Goal: Check status: Check status

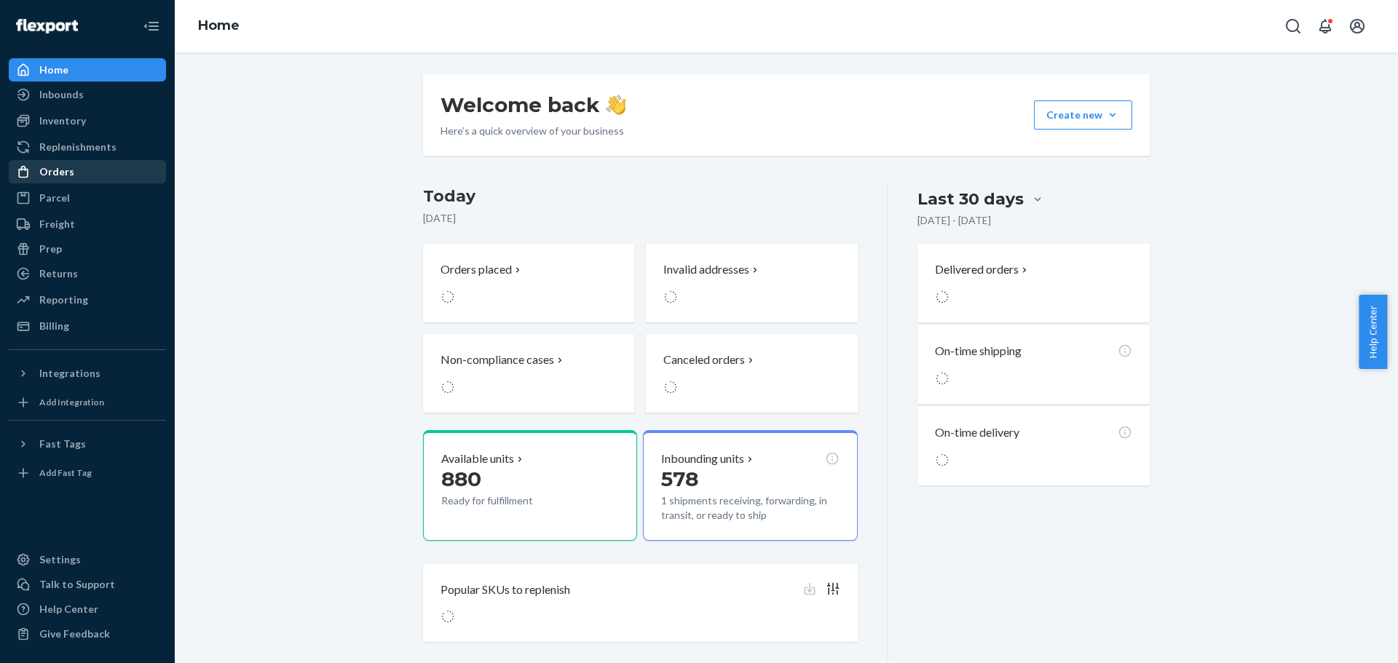
click at [66, 166] on div "Orders" at bounding box center [56, 172] width 35 height 15
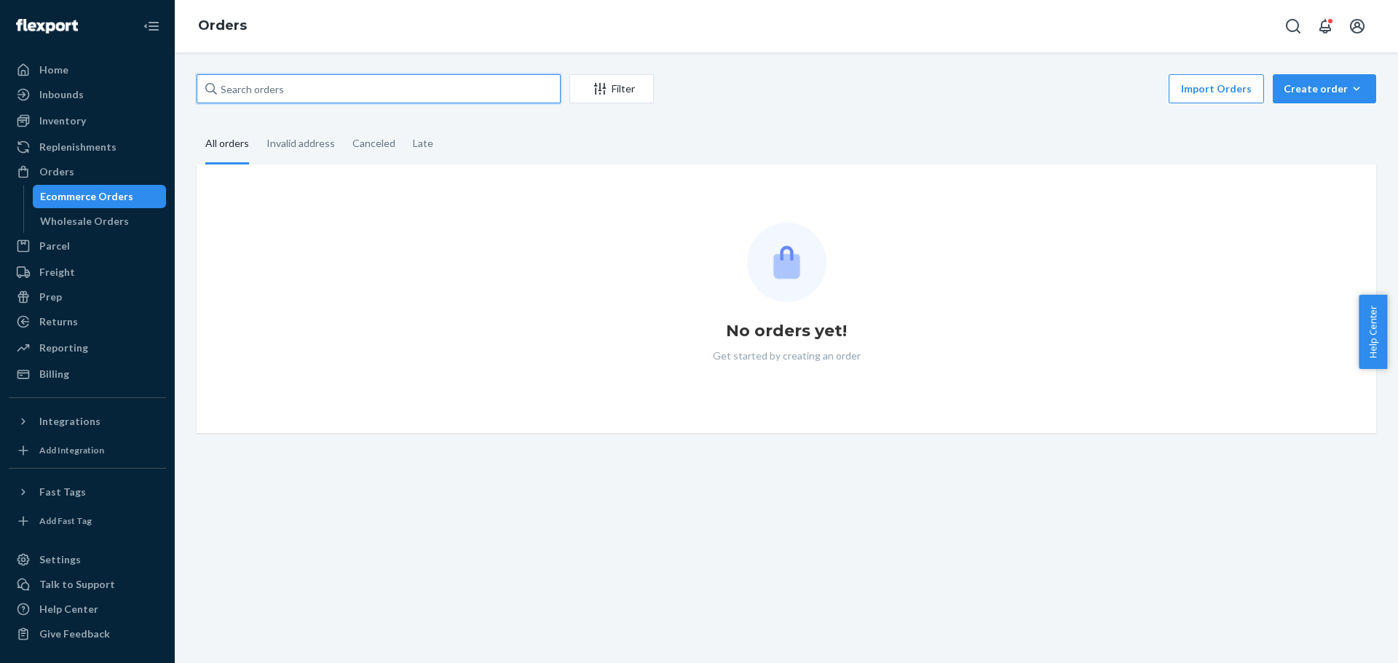
click at [392, 91] on input "text" at bounding box center [379, 88] width 364 height 29
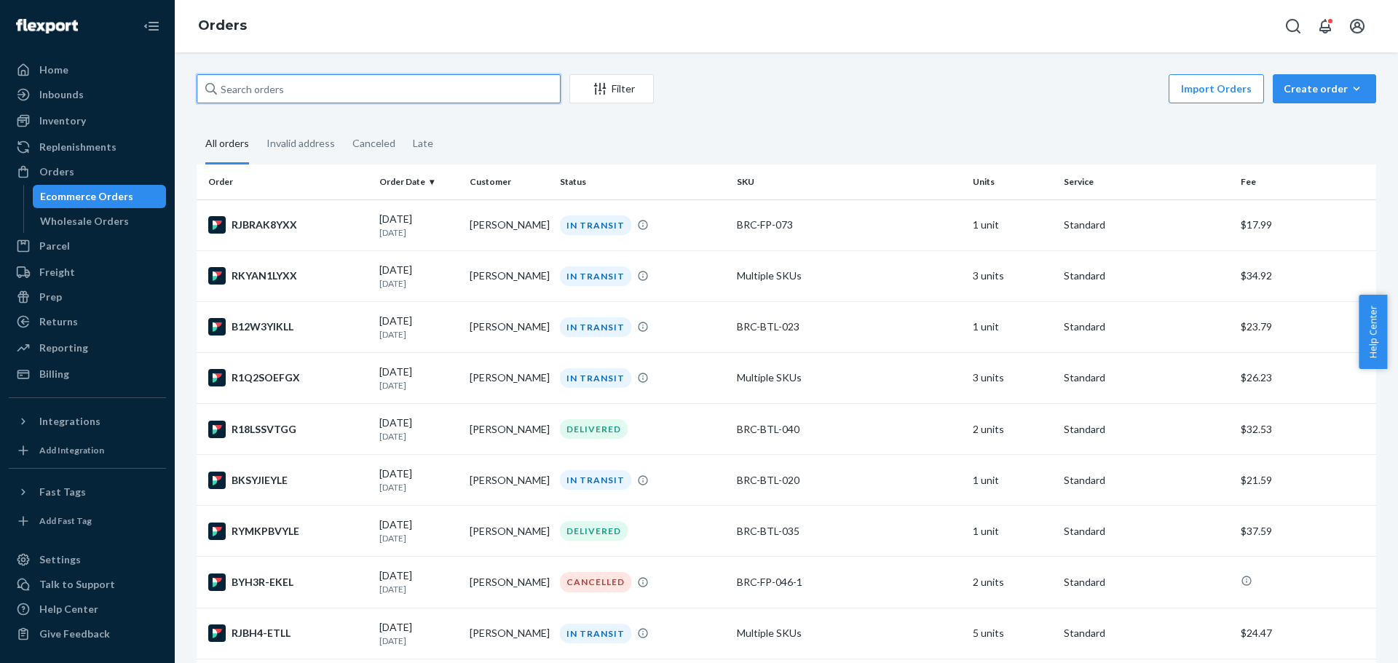
click at [373, 91] on input "text" at bounding box center [379, 88] width 364 height 29
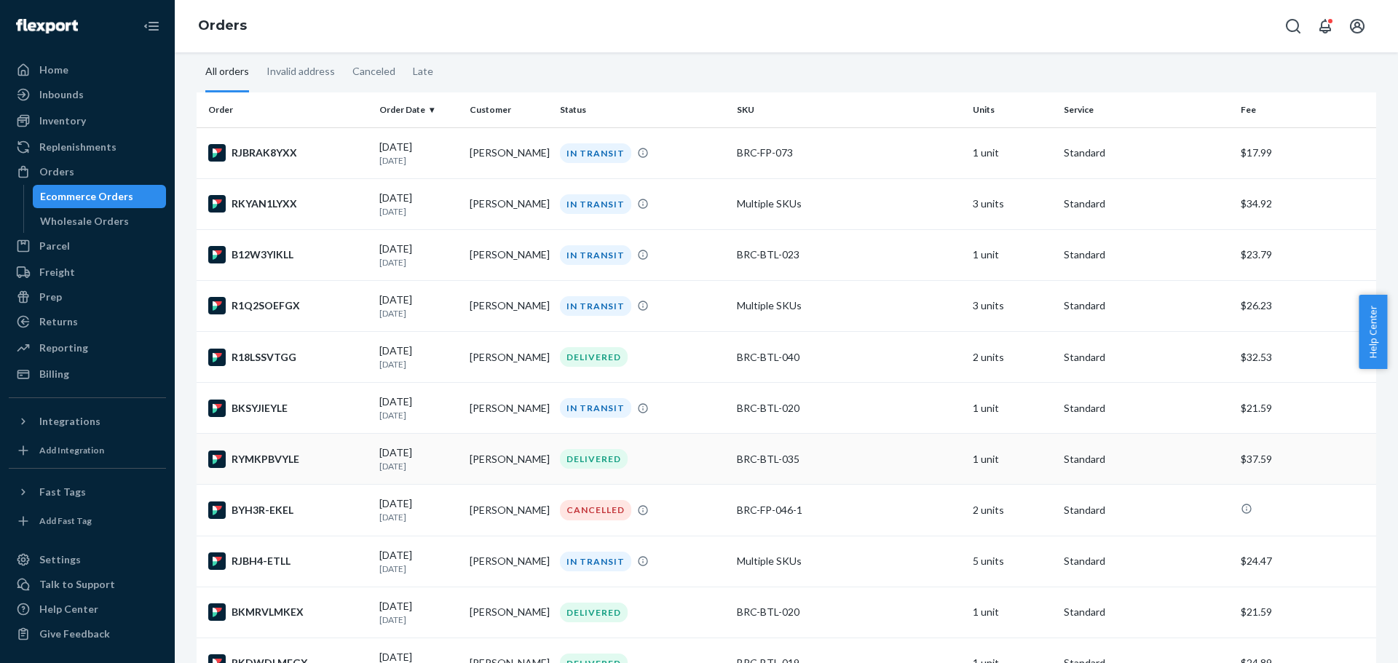
scroll to position [73, 0]
click at [637, 511] on icon at bounding box center [643, 510] width 12 height 12
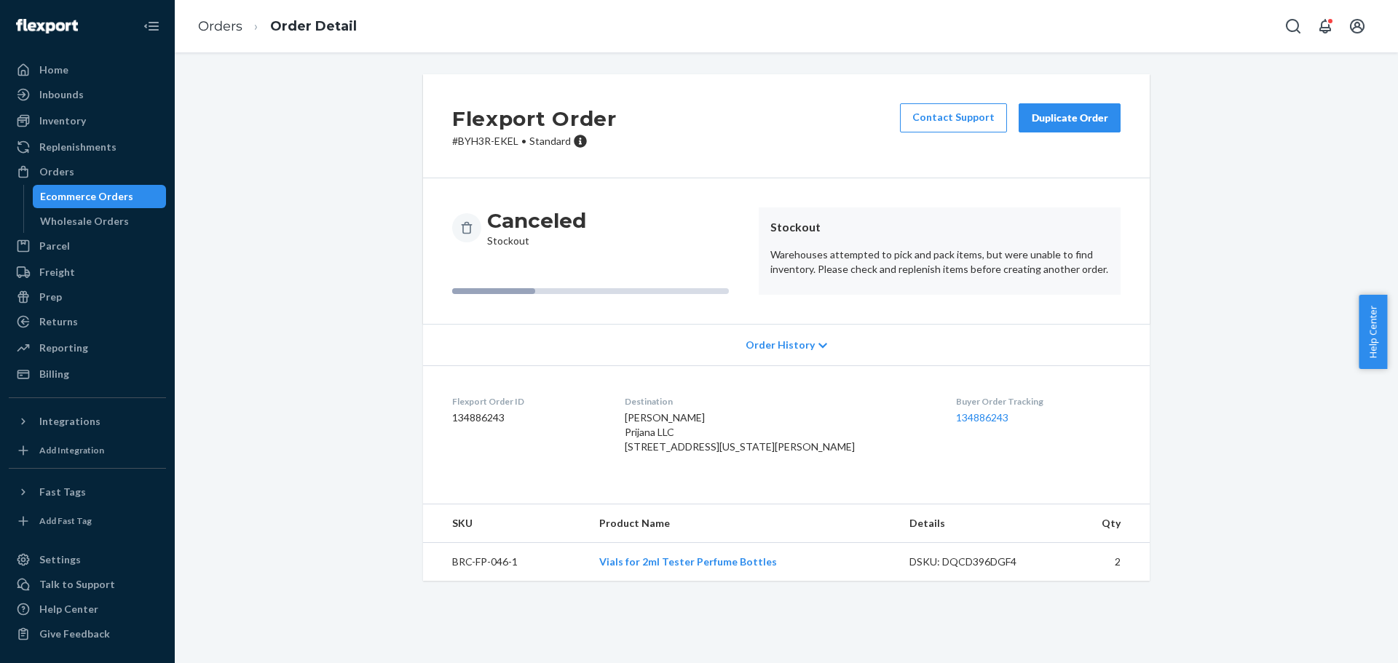
click at [92, 198] on div "Ecommerce Orders" at bounding box center [86, 196] width 93 height 15
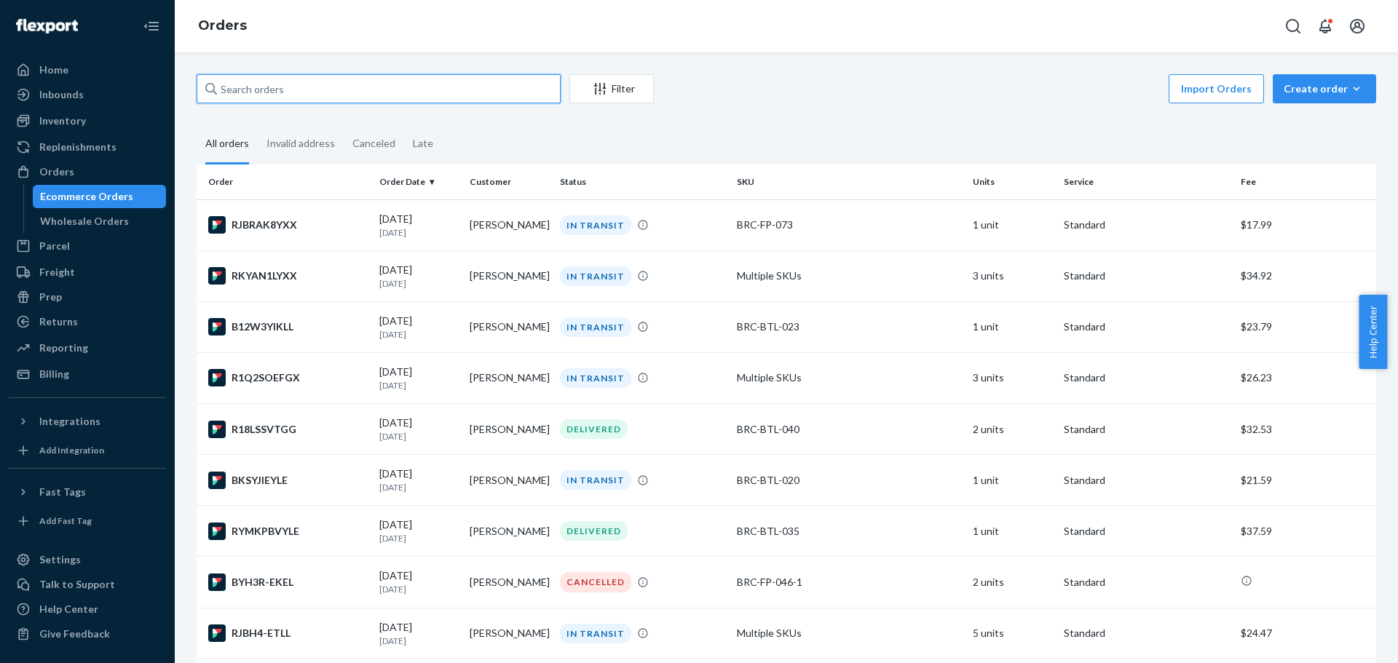
click at [377, 92] on input "text" at bounding box center [379, 88] width 364 height 29
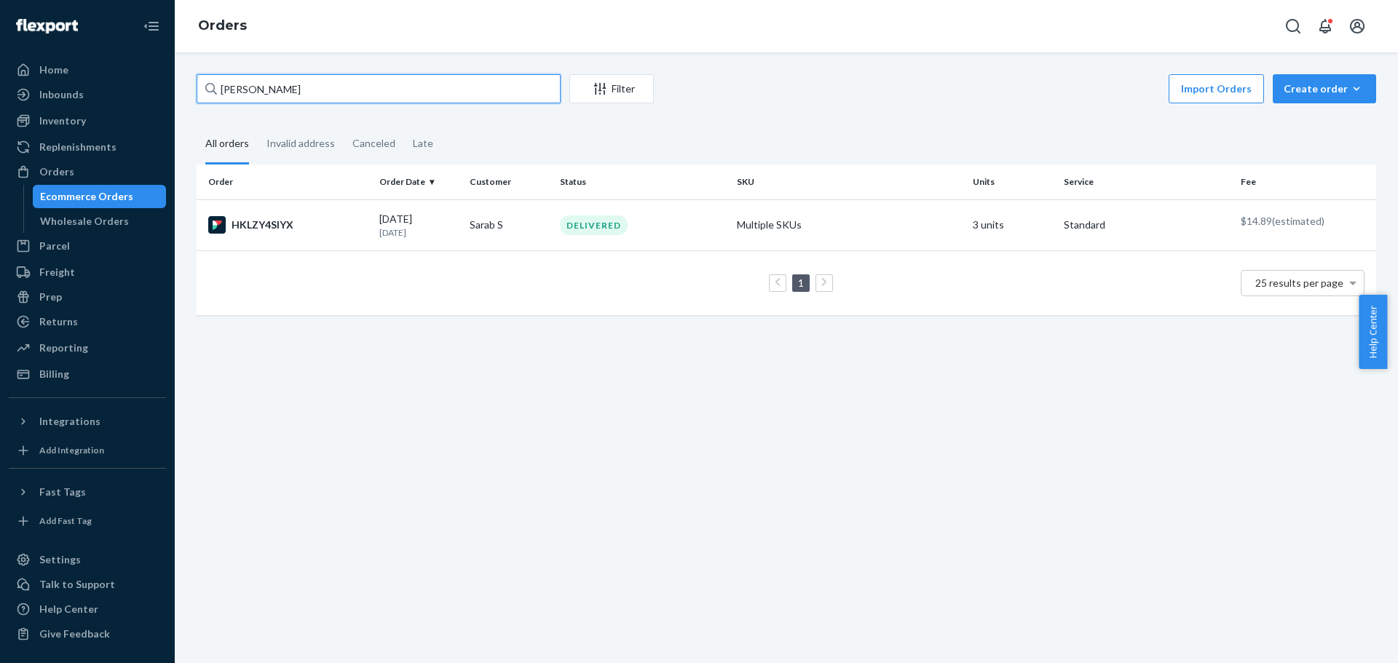
click at [281, 90] on input "[PERSON_NAME]" at bounding box center [379, 88] width 364 height 29
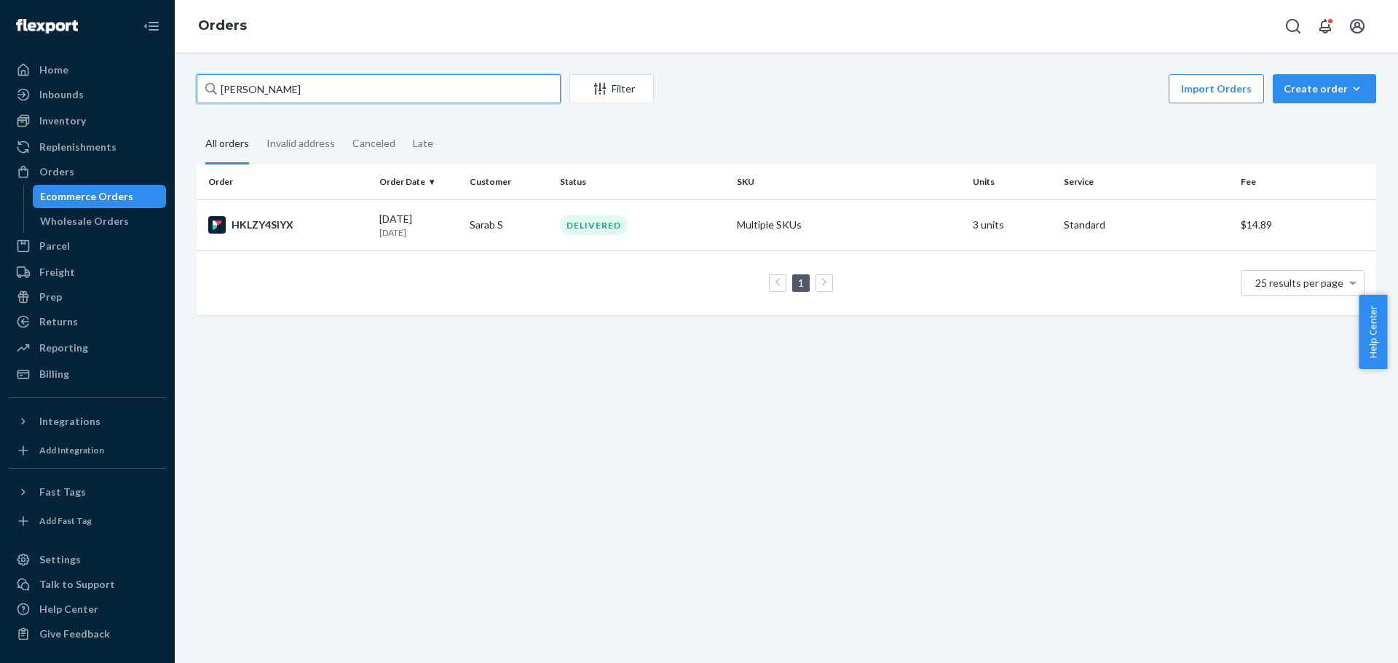
click at [281, 90] on input "[PERSON_NAME]" at bounding box center [379, 88] width 364 height 29
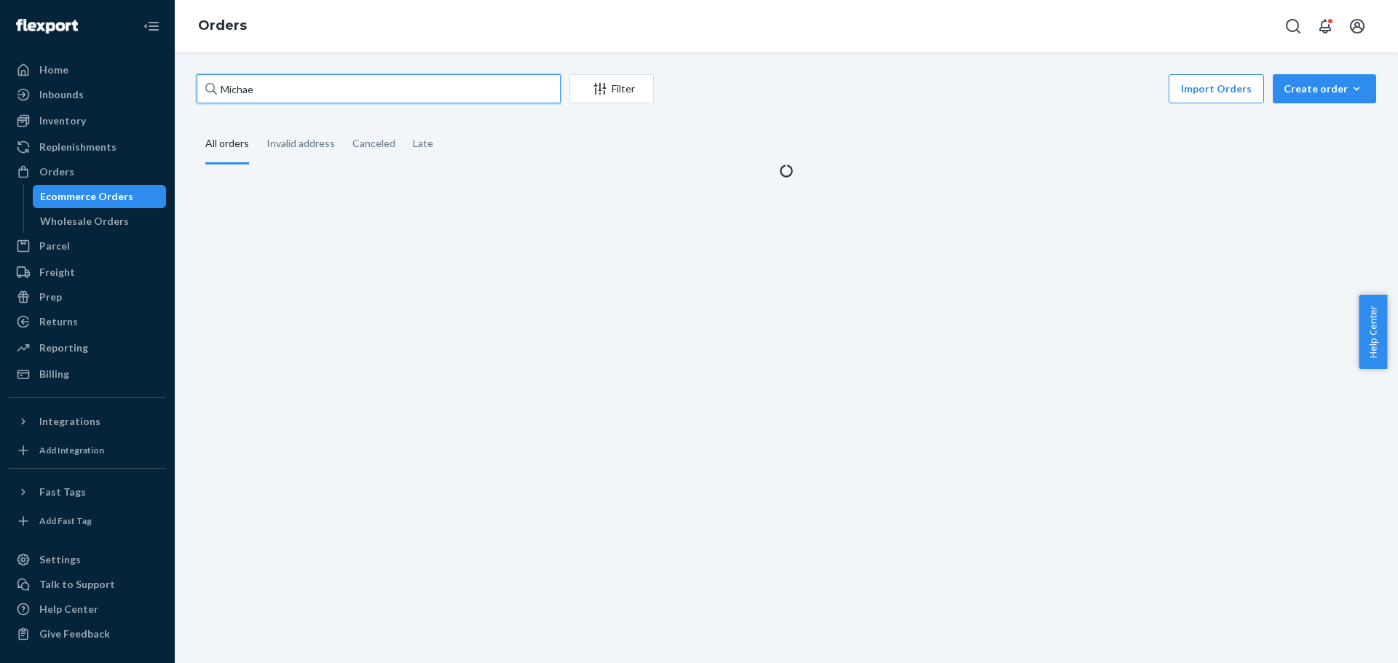
type input "[PERSON_NAME]"
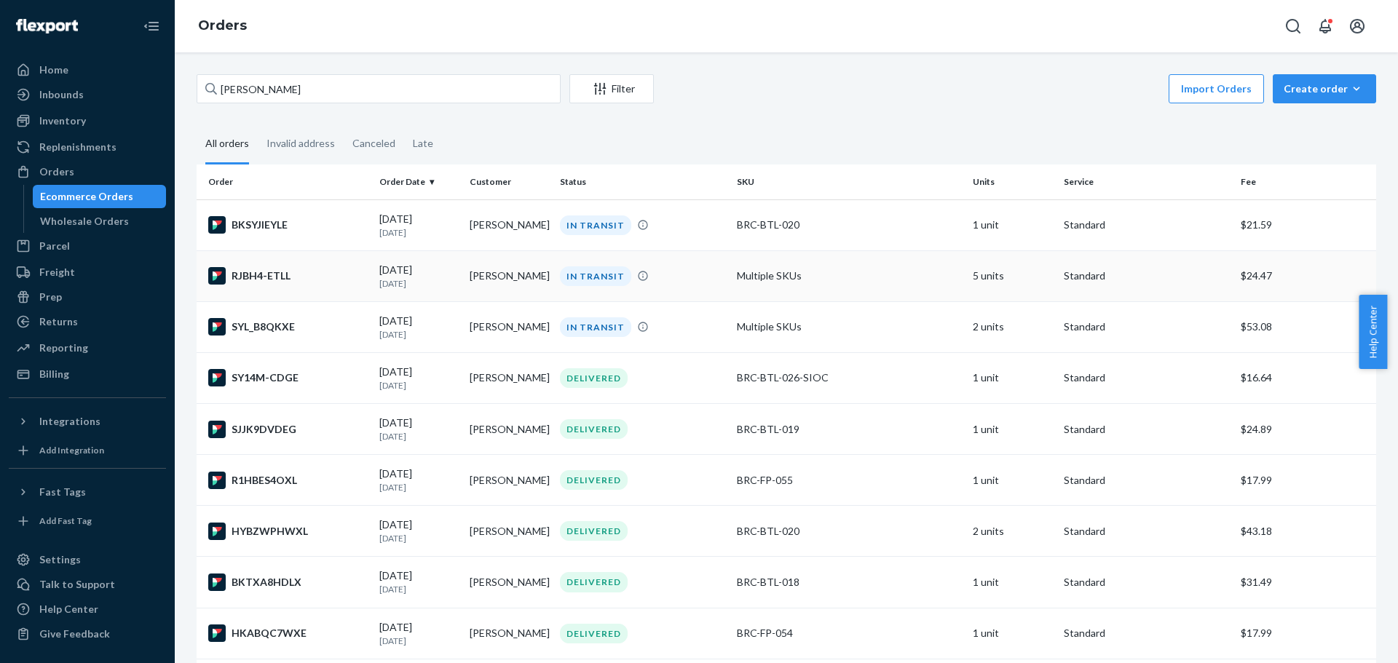
click at [402, 276] on div "[DATE] [DATE]" at bounding box center [418, 276] width 79 height 27
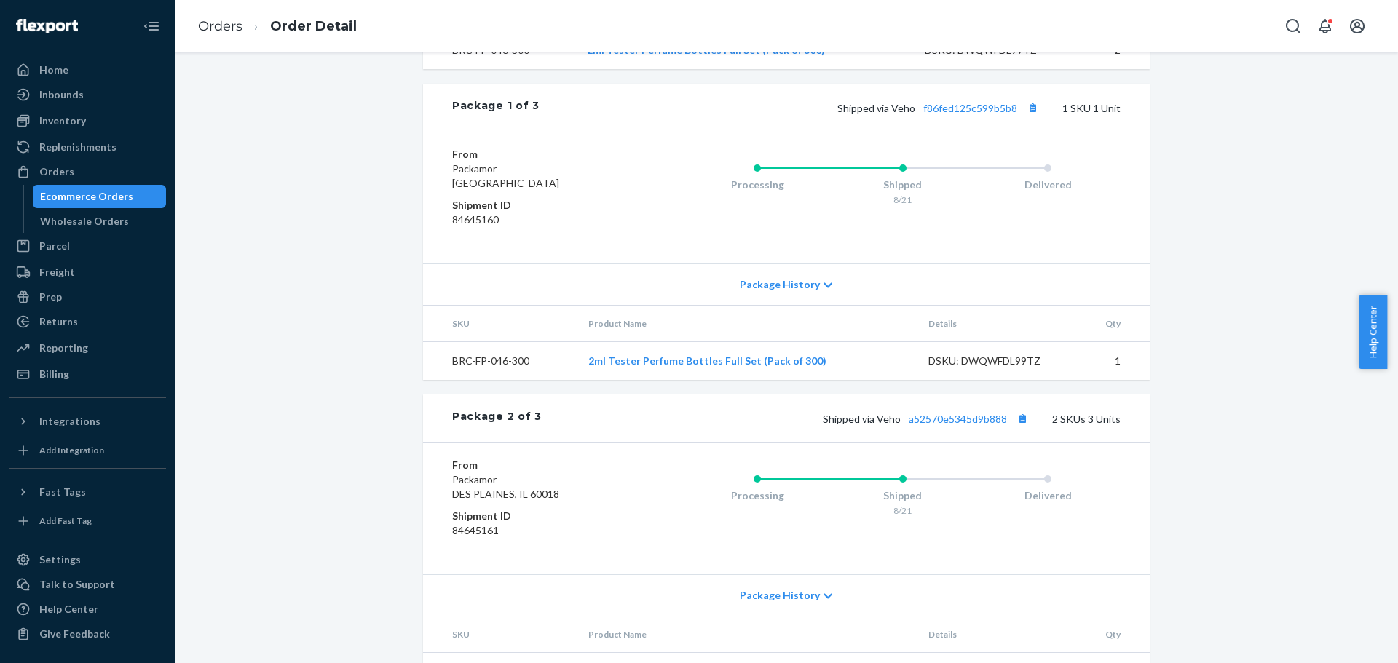
scroll to position [655, 0]
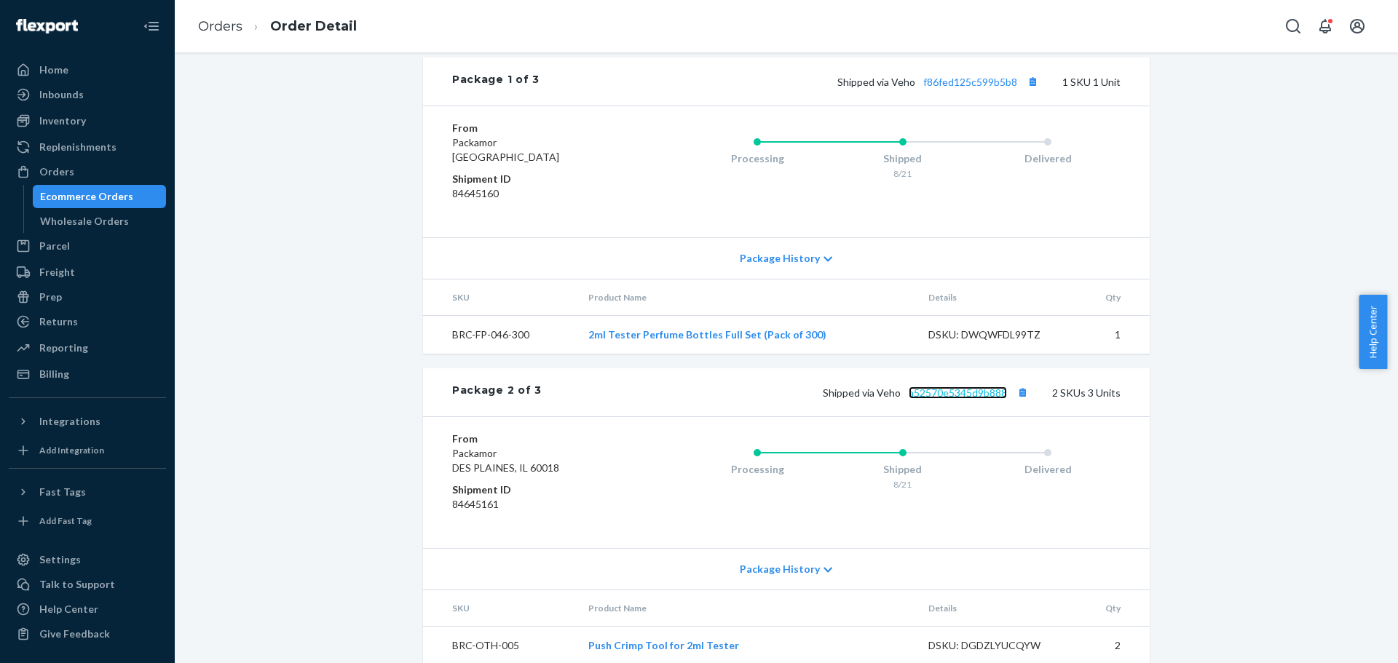
click at [952, 399] on link "a52570e5345d9b888" at bounding box center [958, 393] width 98 height 12
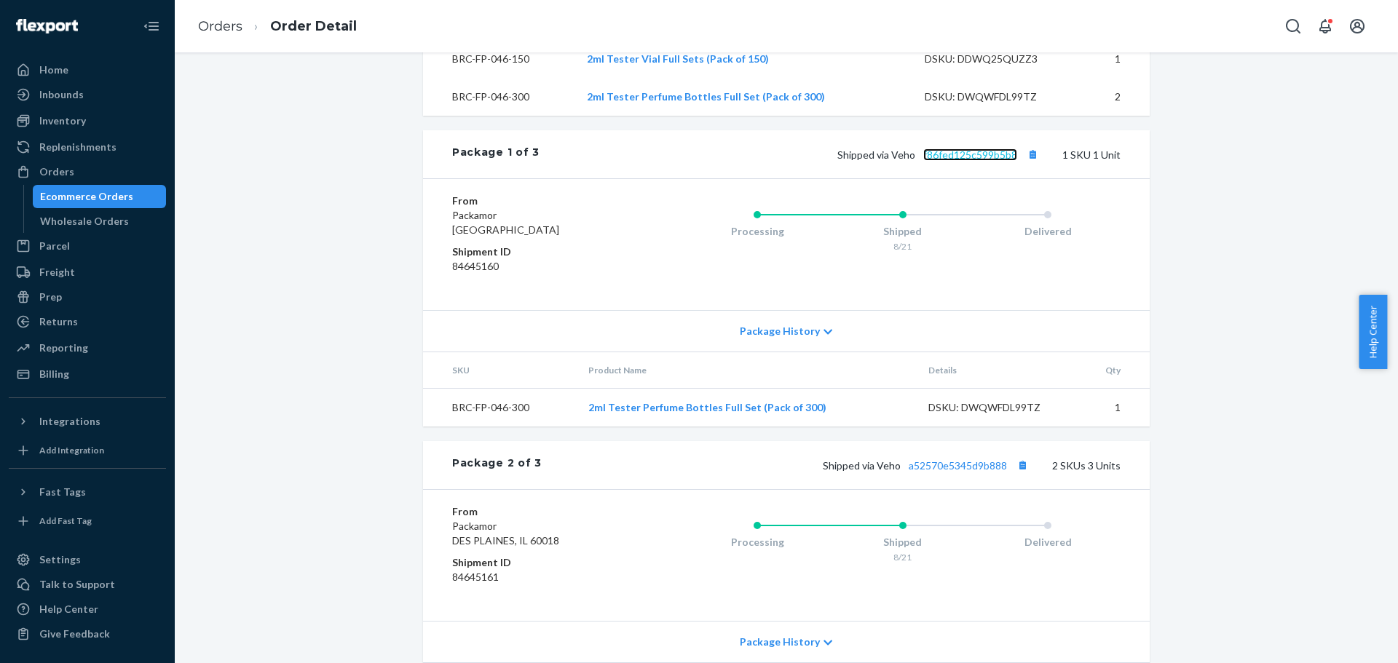
click at [971, 161] on link "f86fed125c599b5b8" at bounding box center [970, 155] width 94 height 12
click at [688, 242] on div "Processing Shipped 8/21 Delivered" at bounding box center [873, 245] width 494 height 102
